Goal: Check status

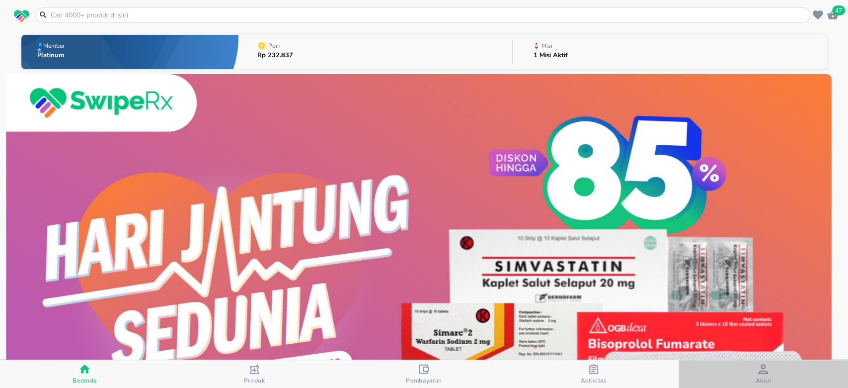
click at [770, 373] on div "Akun" at bounding box center [763, 374] width 16 height 20
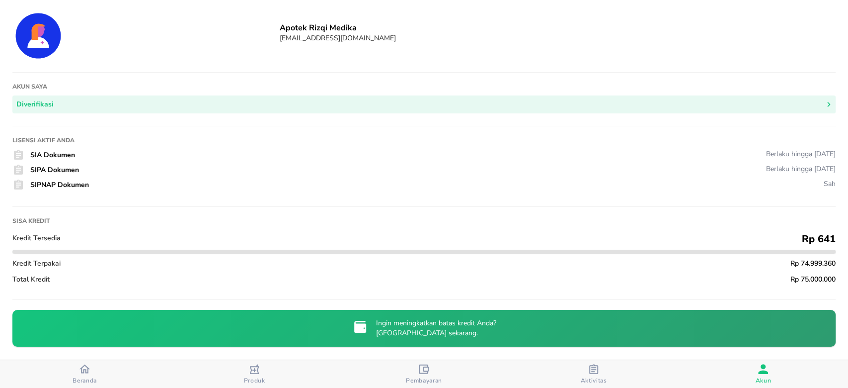
click at [70, 376] on span "Beranda" at bounding box center [84, 373] width 163 height 21
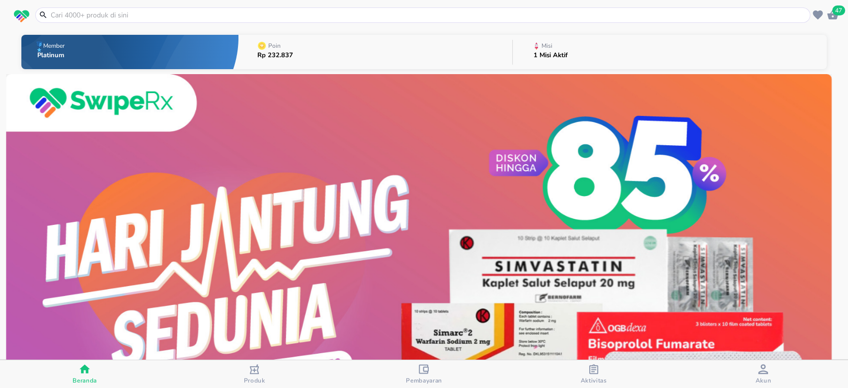
click at [558, 60] on div "1 Misi Aktif" at bounding box center [551, 58] width 34 height 12
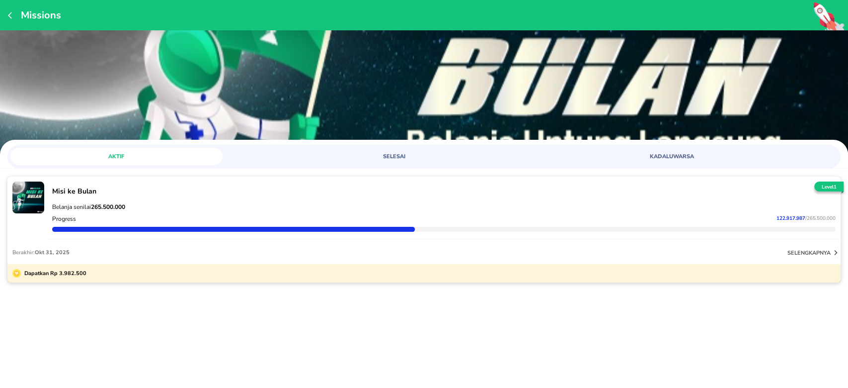
click at [141, 214] on div "Progress 122.917.987 / 265.500.000" at bounding box center [444, 219] width 788 height 12
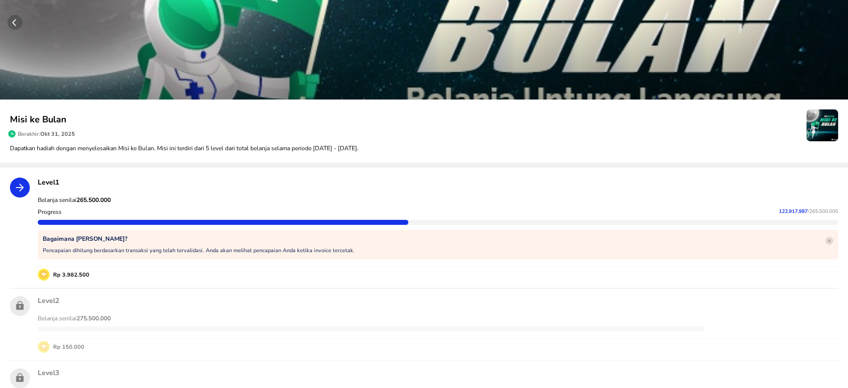
click at [93, 196] on strong "265.500.000" at bounding box center [94, 200] width 34 height 8
copy strong "265.500.000"
click at [783, 216] on div "Progress 122.917.987 / 265.500.000" at bounding box center [438, 212] width 804 height 12
click at [780, 209] on span "122.917.987" at bounding box center [793, 211] width 29 height 7
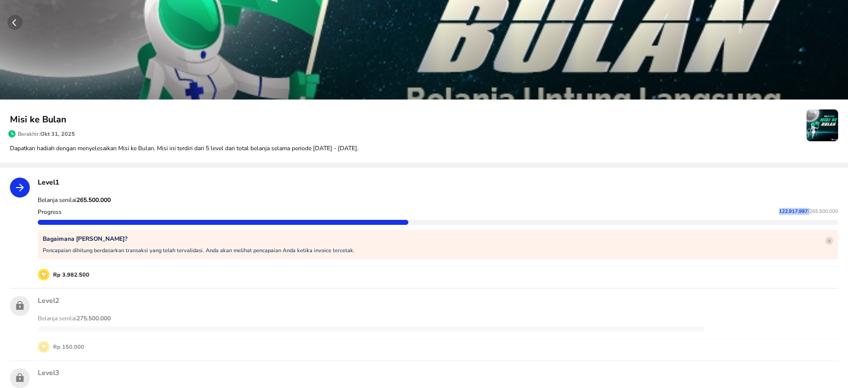
click at [780, 209] on span "122.917.987" at bounding box center [793, 211] width 29 height 7
copy p "122.917.987"
